Goal: Transaction & Acquisition: Purchase product/service

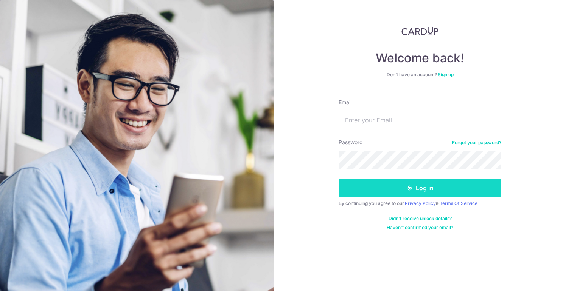
type input "[EMAIL_ADDRESS][DOMAIN_NAME]"
click at [389, 187] on button "Log in" at bounding box center [419, 188] width 163 height 19
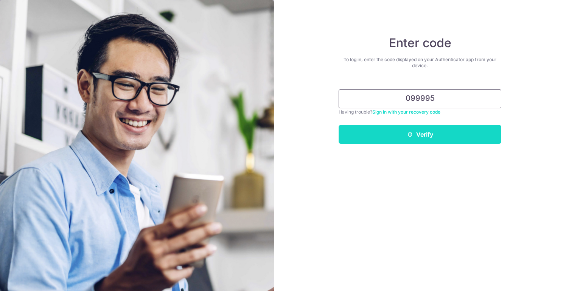
type input "099995"
click at [392, 138] on button "Verify" at bounding box center [419, 134] width 163 height 19
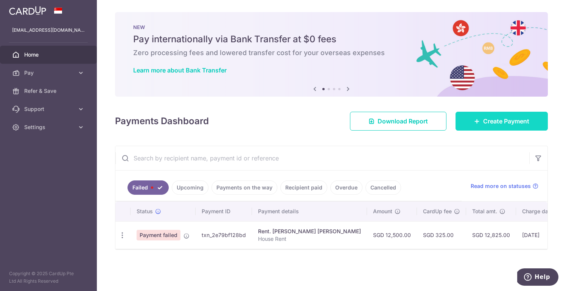
click at [496, 126] on link "Create Payment" at bounding box center [501, 121] width 92 height 19
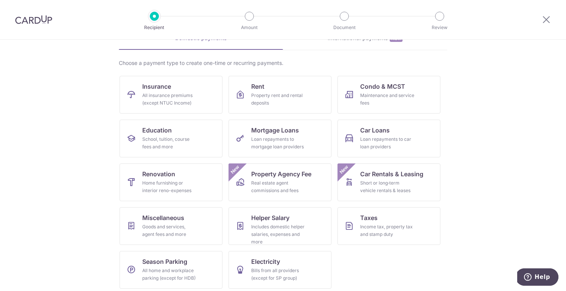
scroll to position [47, 0]
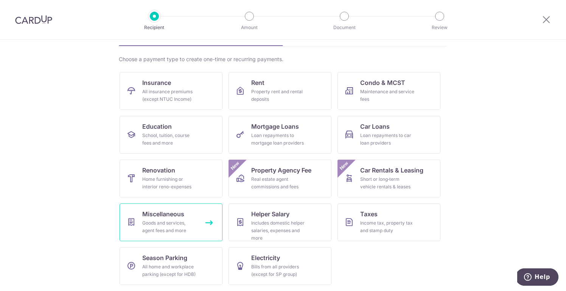
click at [169, 218] on span "Miscellaneous" at bounding box center [163, 214] width 42 height 9
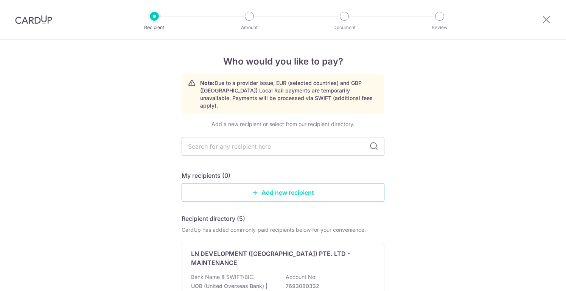
click at [277, 183] on link "Add new recipient" at bounding box center [282, 192] width 203 height 19
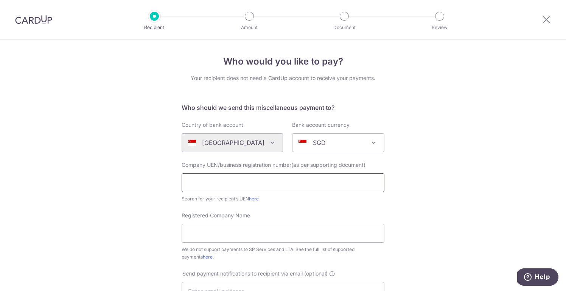
click at [241, 178] on input "text" at bounding box center [282, 183] width 203 height 19
paste input "200100721ZSAS"
click at [189, 185] on input "200100721ZSAS" at bounding box center [282, 183] width 203 height 19
click at [256, 180] on input "200100721ZSAS" at bounding box center [282, 183] width 203 height 19
type input "200100721ZSAS"
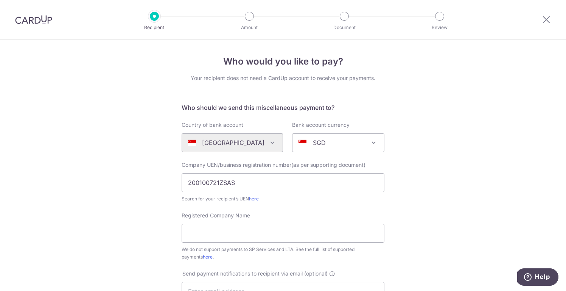
click at [399, 195] on div "Who would you like to pay? Your recipient does not need a CardUp account to rec…" at bounding box center [283, 274] width 566 height 469
click at [246, 185] on input "200100721ZSAS" at bounding box center [282, 183] width 203 height 19
click at [245, 204] on form "Who should we send this miscellaneous payment to? Country of bank account Alger…" at bounding box center [282, 288] width 203 height 370
click at [248, 228] on input "Registered Company Name" at bounding box center [282, 233] width 203 height 19
click at [269, 198] on div "Search for your recipient’s UEN here" at bounding box center [282, 199] width 203 height 8
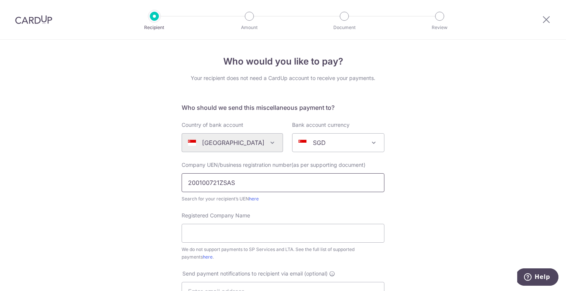
click at [239, 185] on input "200100721ZSAS" at bounding box center [282, 183] width 203 height 19
click at [262, 205] on form "Who should we send this miscellaneous payment to? Country of bank account Alger…" at bounding box center [282, 288] width 203 height 370
click at [257, 200] on link "here" at bounding box center [254, 199] width 10 height 6
click at [259, 235] on input "Registered Company Name" at bounding box center [282, 233] width 203 height 19
type input "Season Bus Services Co Pte Ltd"
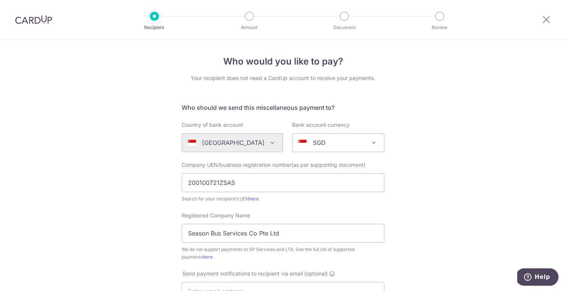
click at [410, 215] on div "Who would you like to pay? Your recipient does not need a CardUp account to rec…" at bounding box center [283, 274] width 566 height 469
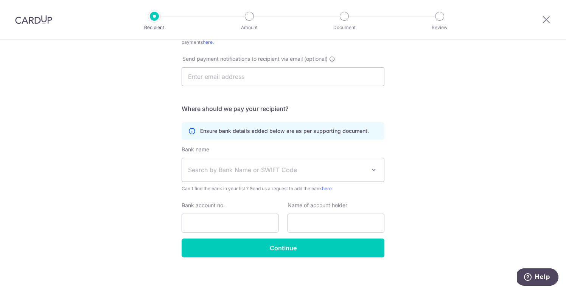
scroll to position [215, 0]
click at [253, 168] on span "Search by Bank Name or SWIFT Code" at bounding box center [277, 169] width 178 height 9
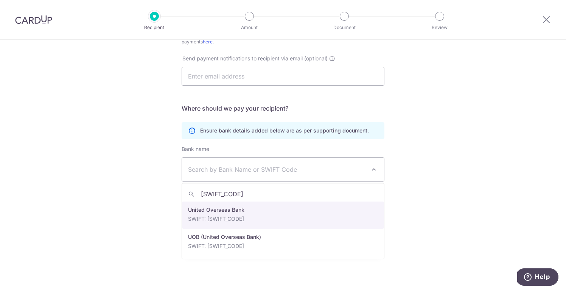
type input "UOVBSGSG"
select select "23668"
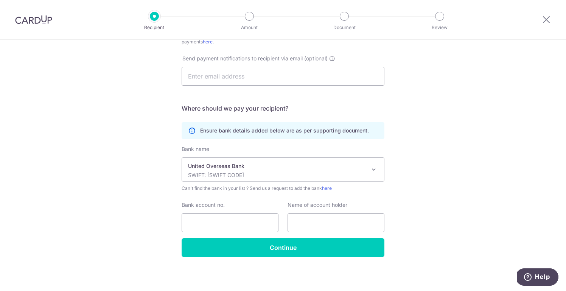
click at [449, 197] on div "Who would you like to pay? Your recipient does not need a CardUp account to rec…" at bounding box center [283, 58] width 566 height 469
click at [261, 220] on input "Bank account no." at bounding box center [229, 223] width 97 height 19
paste input "929-342-9665"
click at [217, 223] on input "929-342-9665" at bounding box center [229, 223] width 97 height 19
type input "9293429665"
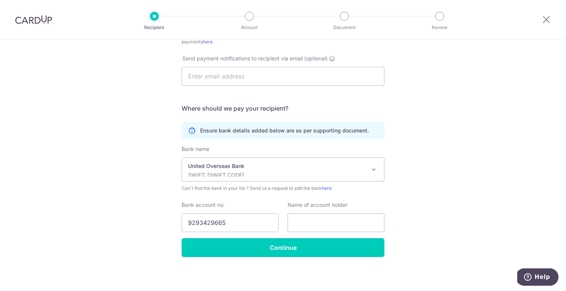
click at [412, 250] on div "Who would you like to pay? Your recipient does not need a CardUp account to rec…" at bounding box center [283, 58] width 566 height 469
click at [365, 226] on input "text" at bounding box center [335, 223] width 97 height 19
click at [439, 211] on div "Who would you like to pay? Your recipient does not need a CardUp account to rec…" at bounding box center [283, 58] width 566 height 469
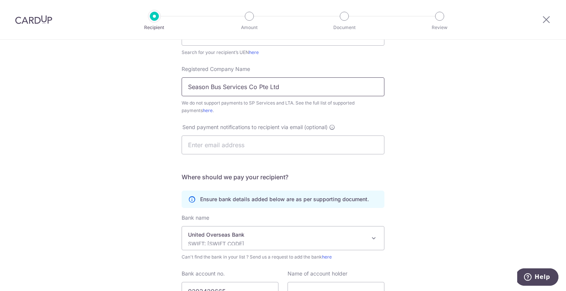
drag, startPoint x: 284, startPoint y: 87, endPoint x: 132, endPoint y: 89, distance: 151.6
click at [132, 89] on div "Who would you like to pay? Your recipient does not need a CardUp account to rec…" at bounding box center [283, 127] width 566 height 469
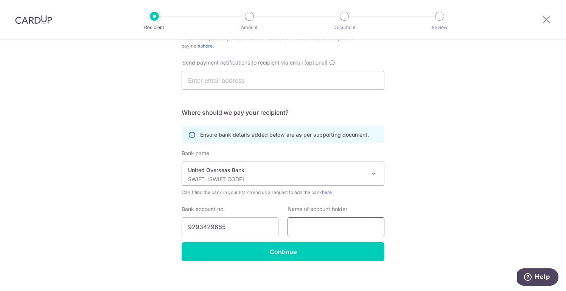
click at [342, 225] on input "text" at bounding box center [335, 227] width 97 height 19
paste input "Season Bus Services Co Pte Ltd"
click at [294, 227] on input "Season Bus Services Co Pte Ltd" at bounding box center [335, 227] width 97 height 19
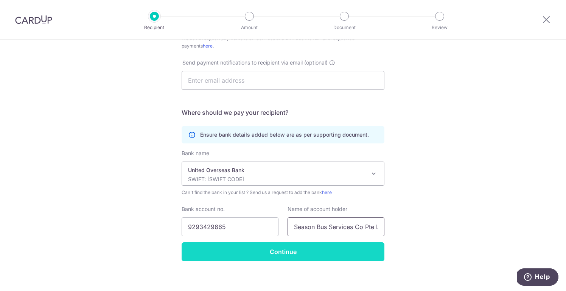
type input "Season Bus Services Co Pte Ltd"
click at [299, 254] on input "Continue" at bounding box center [282, 252] width 203 height 19
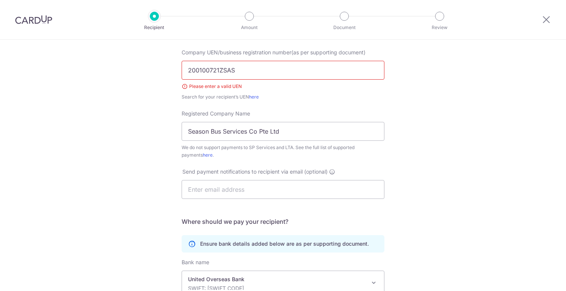
scroll to position [102, 0]
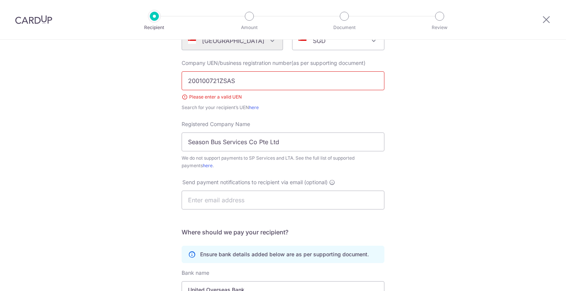
click at [264, 80] on input "200100721ZSAS" at bounding box center [282, 80] width 203 height 19
click at [426, 107] on div "Who would you like to pay? Your recipient does not need a CardUp account to rec…" at bounding box center [283, 177] width 566 height 479
click at [251, 79] on input "200100721ZSAS" at bounding box center [282, 80] width 203 height 19
type input "200100721Z"
click at [322, 105] on div "Search for your recipient’s UEN here" at bounding box center [282, 108] width 203 height 8
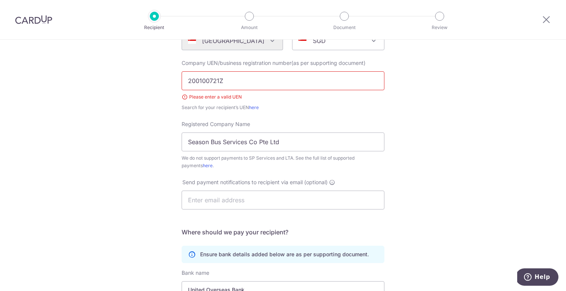
click at [251, 78] on input "200100721Z" at bounding box center [282, 80] width 203 height 19
click at [288, 107] on div "Search for your recipient’s UEN here" at bounding box center [282, 108] width 203 height 8
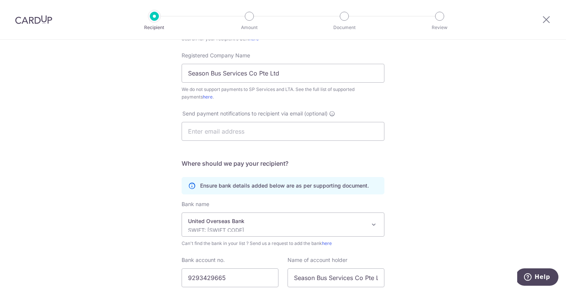
scroll to position [228, 0]
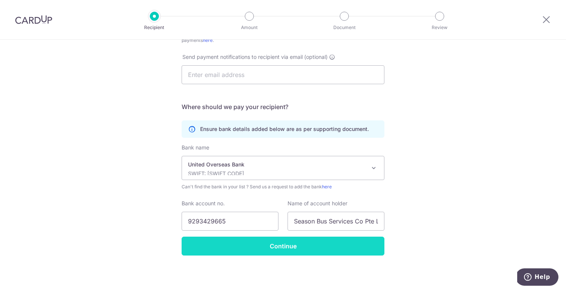
click at [316, 254] on input "Continue" at bounding box center [282, 246] width 203 height 19
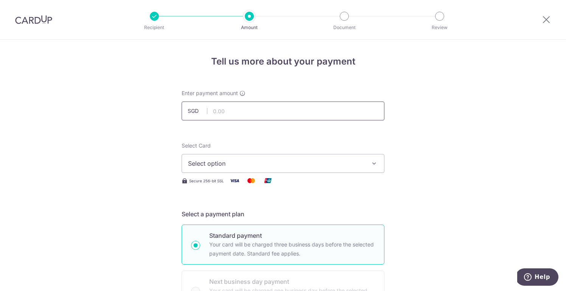
click at [235, 112] on input "text" at bounding box center [282, 111] width 203 height 19
type input "2,310.80"
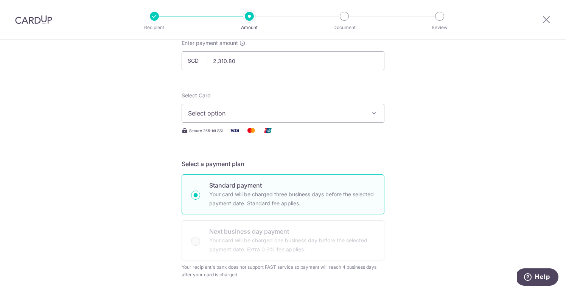
scroll to position [61, 0]
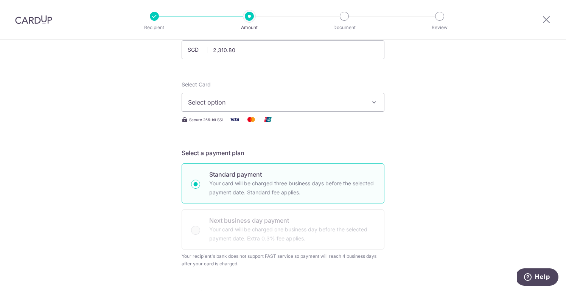
click at [229, 99] on span "Select option" at bounding box center [276, 102] width 176 height 9
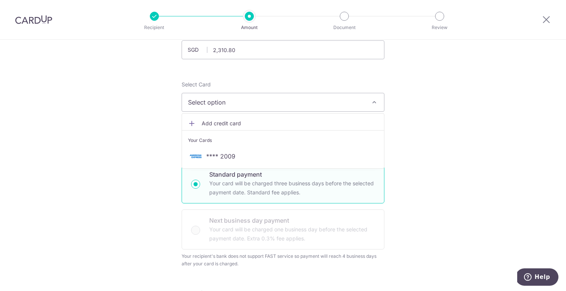
click at [227, 154] on span "**** 2009" at bounding box center [220, 156] width 29 height 9
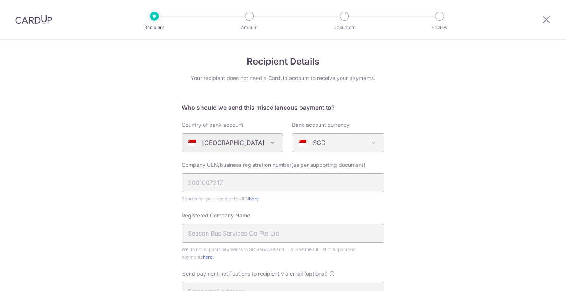
click at [34, 18] on img at bounding box center [33, 19] width 37 height 9
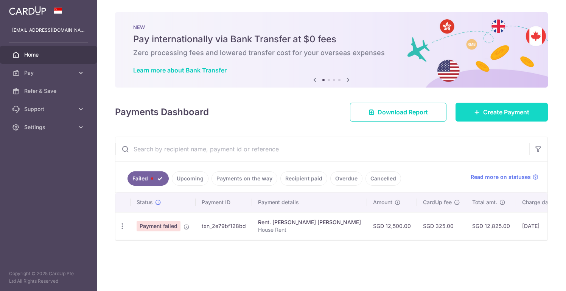
click at [502, 116] on span "Create Payment" at bounding box center [506, 112] width 46 height 9
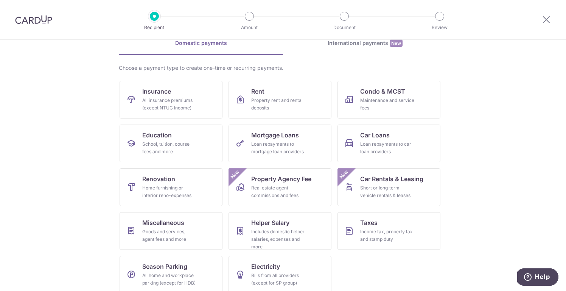
scroll to position [47, 0]
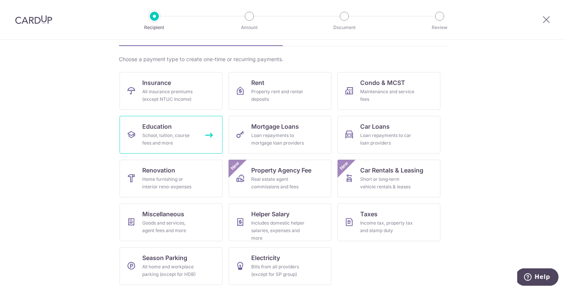
click at [155, 135] on div "School, tuition, course fees and more" at bounding box center [169, 139] width 54 height 15
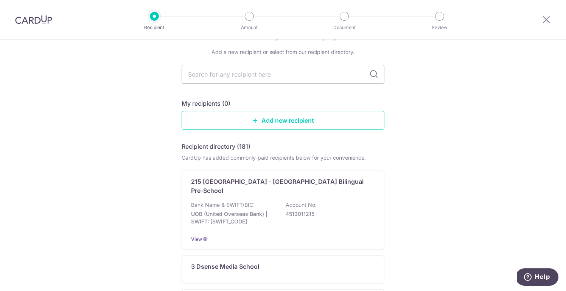
scroll to position [26, 0]
type input "season"
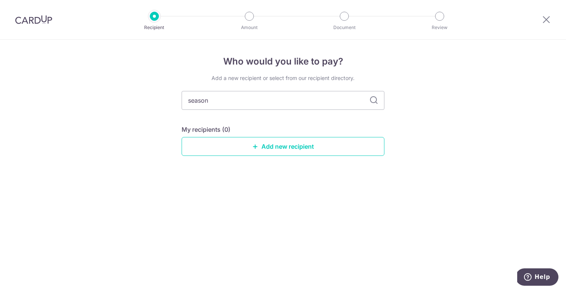
scroll to position [0, 0]
type input "season bus"
type input "s"
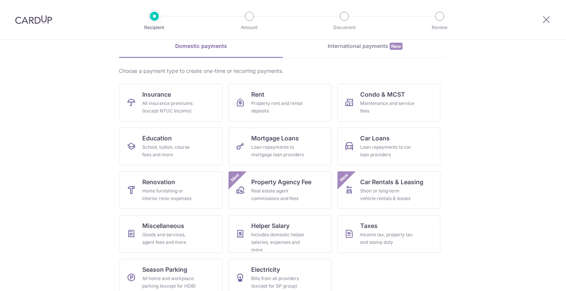
scroll to position [47, 0]
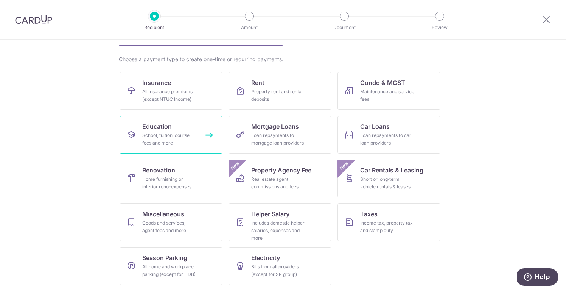
click at [167, 129] on span "Education" at bounding box center [156, 126] width 29 height 9
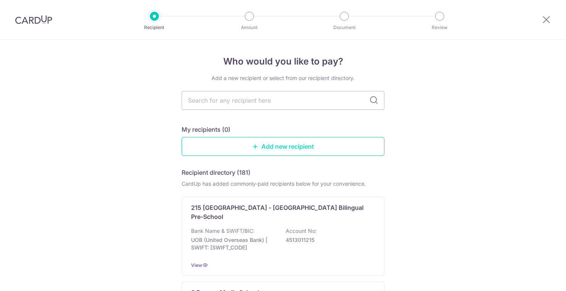
click at [264, 145] on link "Add new recipient" at bounding box center [282, 146] width 203 height 19
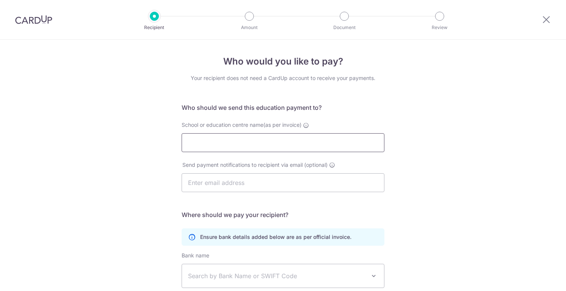
click at [355, 143] on input "School or education centre name(as per invoice)" at bounding box center [282, 142] width 203 height 19
type input "Season Bus Services Co Pte Ltd"
click at [433, 192] on div "Who would you like to pay? Your recipient does not need a CardUp account to rec…" at bounding box center [283, 220] width 566 height 360
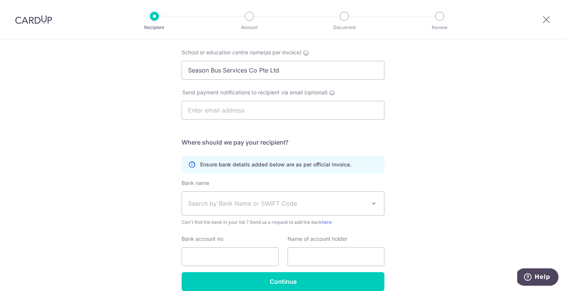
scroll to position [73, 0]
click at [254, 200] on span "Search by Bank Name or SWIFT Code" at bounding box center [277, 202] width 178 height 9
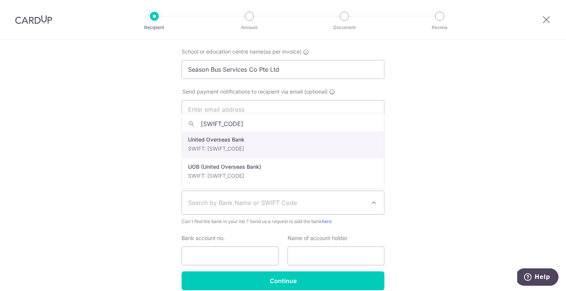
type input "[SWIFT_CODE]"
select select "23668"
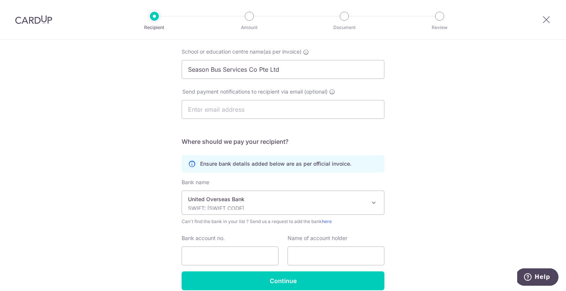
scroll to position [108, 0]
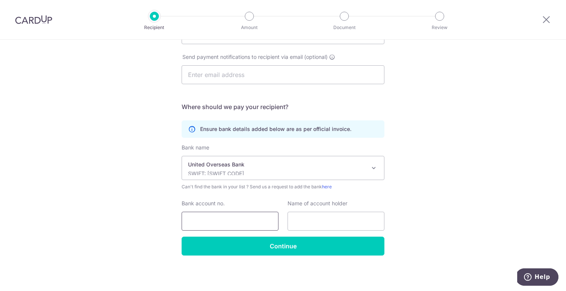
click at [245, 220] on input "Bank account no." at bounding box center [229, 221] width 97 height 19
paste input "[PHONE_NUMBER]"
click at [218, 222] on input "[PHONE_NUMBER]" at bounding box center [229, 221] width 97 height 19
click at [189, 219] on input "9293429665" at bounding box center [229, 221] width 97 height 19
type input "9293429665"
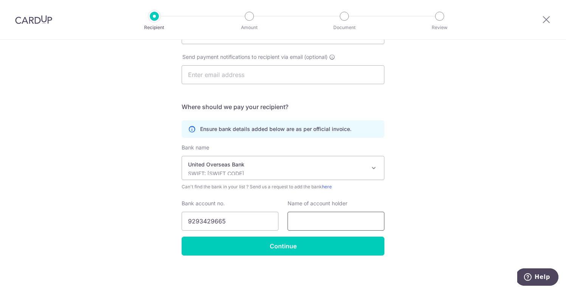
click at [319, 222] on input "text" at bounding box center [335, 221] width 97 height 19
type input "Season Bus Services Co Pte Ltd"
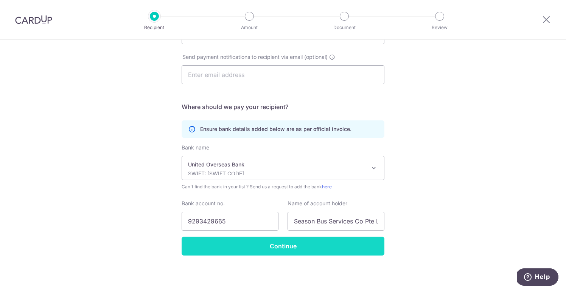
click at [343, 241] on input "Continue" at bounding box center [282, 246] width 203 height 19
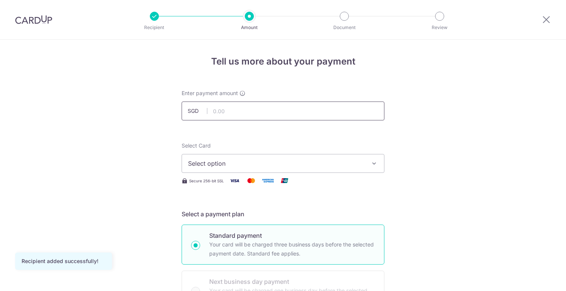
click at [270, 108] on input "text" at bounding box center [282, 111] width 203 height 19
type input "2,310.80"
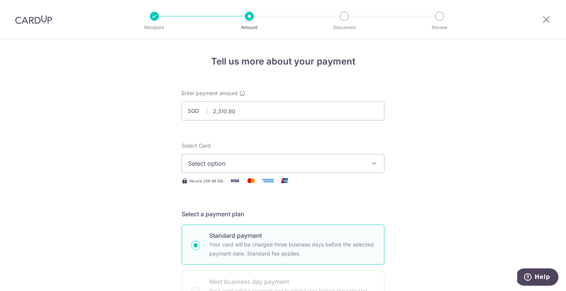
click at [374, 161] on icon "button" at bounding box center [374, 164] width 8 height 8
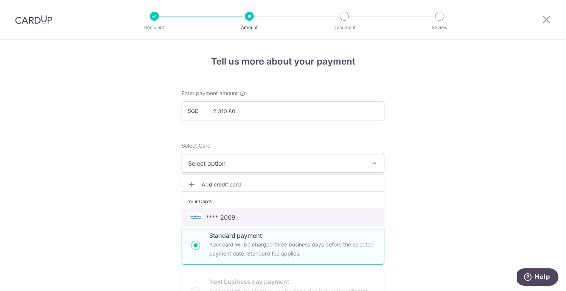
click at [230, 215] on span "**** 2009" at bounding box center [220, 217] width 29 height 9
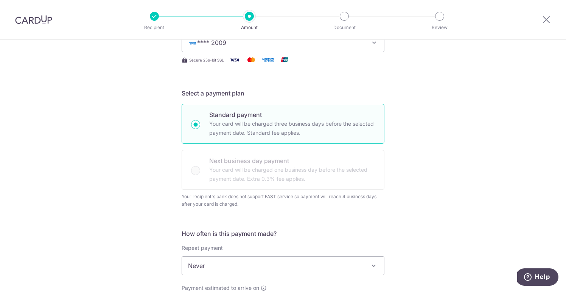
scroll to position [123, 0]
click at [200, 168] on div "Standard payment Your card will be charged three business days before the selec…" at bounding box center [282, 145] width 203 height 86
click at [263, 168] on div "Standard payment Your card will be charged three business days before the selec…" at bounding box center [282, 145] width 203 height 86
click at [432, 167] on div "Tell us more about your payment Enter payment amount SGD 2,310.80 2310.80 Recip…" at bounding box center [283, 268] width 566 height 702
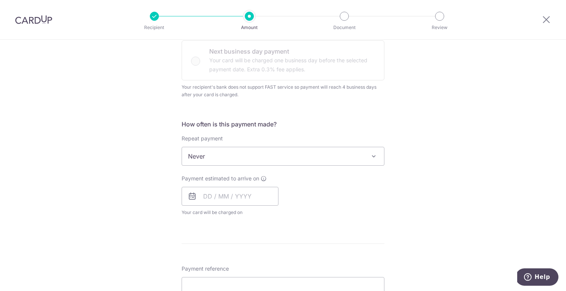
scroll to position [233, 0]
click at [210, 192] on input "text" at bounding box center [229, 194] width 97 height 19
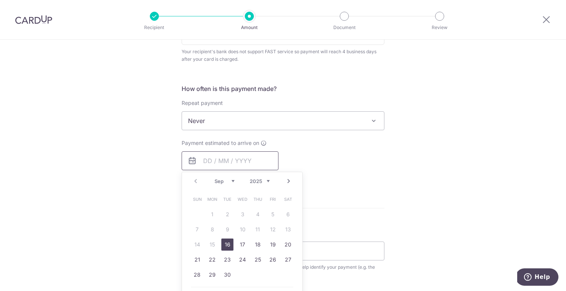
scroll to position [272, 0]
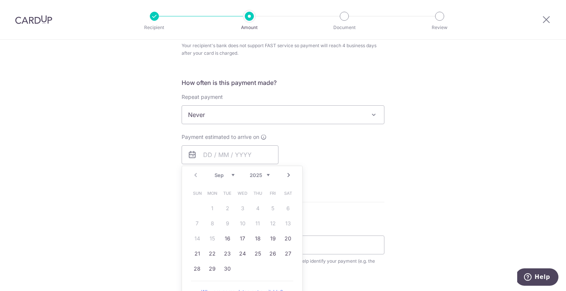
click at [352, 207] on form "Enter payment amount SGD 2,310.80 2310.80 Recipient added successfully! Select …" at bounding box center [282, 125] width 203 height 617
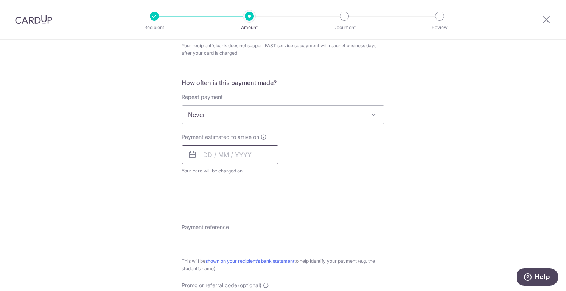
click at [248, 155] on input "text" at bounding box center [229, 155] width 97 height 19
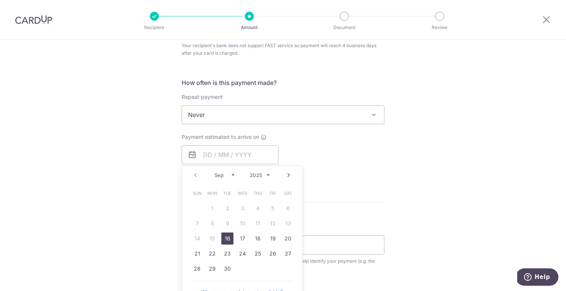
click at [226, 237] on link "16" at bounding box center [227, 239] width 12 height 12
type input "16/09/2025"
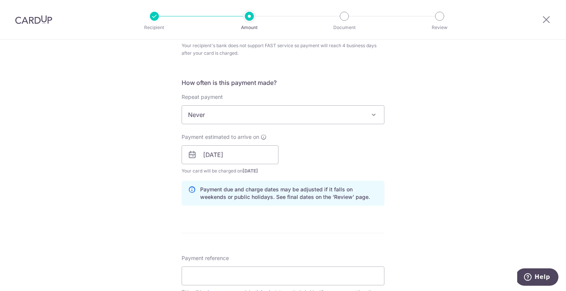
click at [403, 166] on div "Tell us more about your payment Enter payment amount SGD 2,310.80 2310.80 Recip…" at bounding box center [283, 133] width 566 height 733
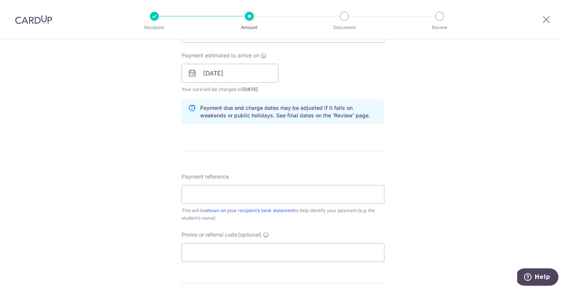
scroll to position [355, 0]
click at [299, 192] on input "Payment reference" at bounding box center [282, 193] width 203 height 19
paste input "SAS08266"
type input "SAS08266"
click at [422, 228] on div "Tell us more about your payment Enter payment amount SGD 2,310.80 2310.80 Recip…" at bounding box center [283, 51] width 566 height 733
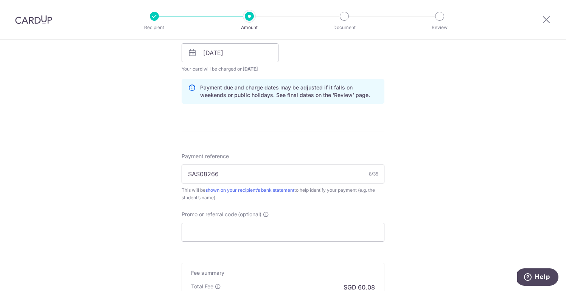
scroll to position [481, 0]
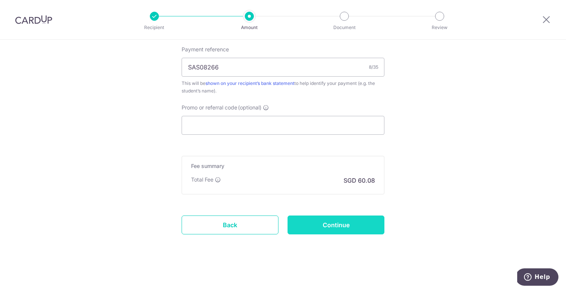
click at [342, 229] on input "Continue" at bounding box center [335, 225] width 97 height 19
type input "Create Schedule"
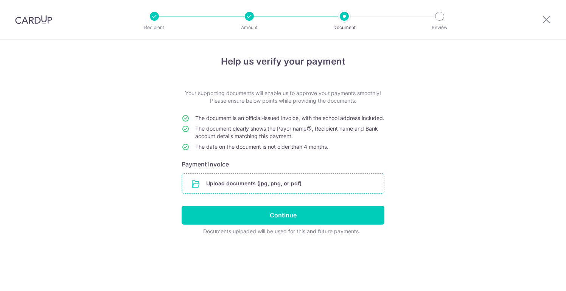
click at [280, 190] on input "file" at bounding box center [283, 184] width 202 height 20
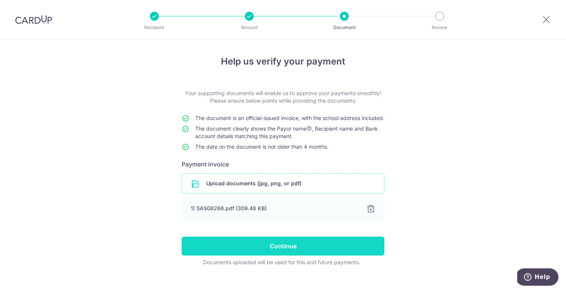
click at [321, 256] on input "Continue" at bounding box center [282, 246] width 203 height 19
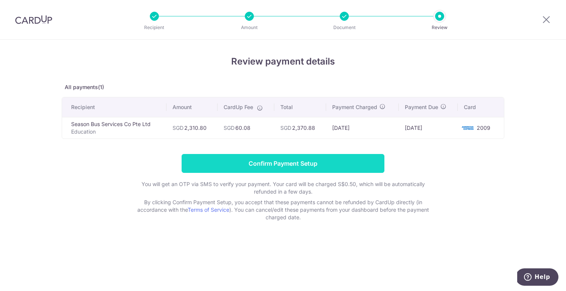
click at [343, 167] on input "Confirm Payment Setup" at bounding box center [282, 163] width 203 height 19
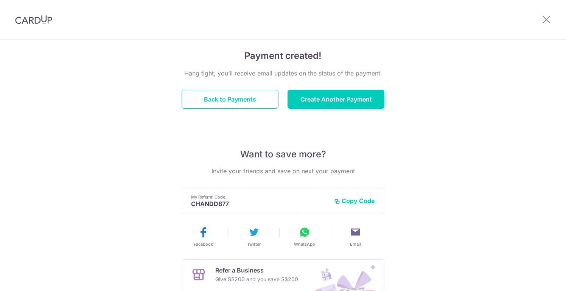
scroll to position [53, 0]
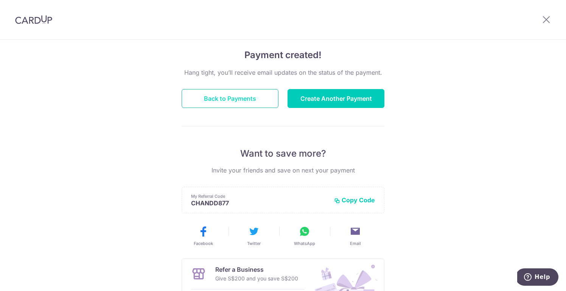
click at [214, 93] on button "Back to Payments" at bounding box center [229, 98] width 97 height 19
